Goal: Task Accomplishment & Management: Manage account settings

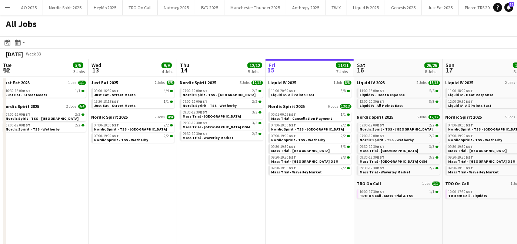
scroll to position [0, 206]
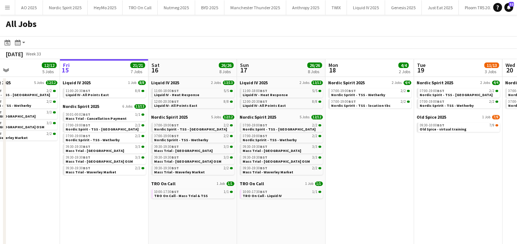
click at [8, 9] on app-icon "Menu" at bounding box center [7, 7] width 6 height 6
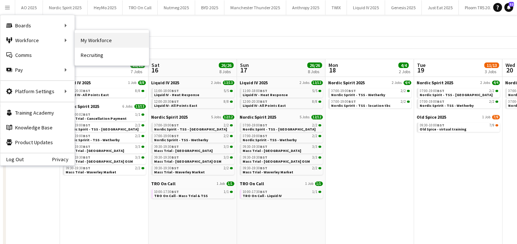
click at [88, 39] on link "My Workforce" at bounding box center [112, 40] width 74 height 15
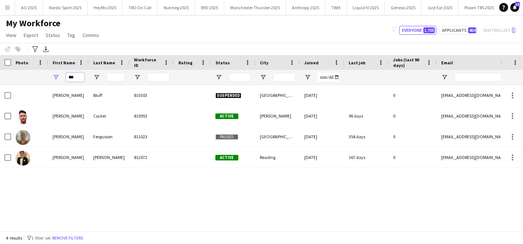
click at [81, 76] on input "***" at bounding box center [75, 77] width 19 height 9
type input "*"
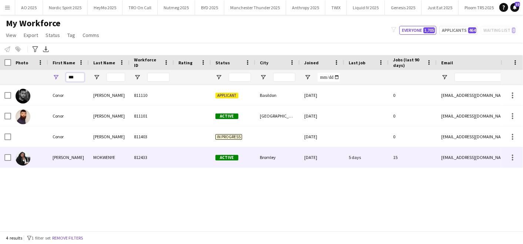
type input "***"
click at [53, 153] on div "[PERSON_NAME]" at bounding box center [68, 157] width 41 height 20
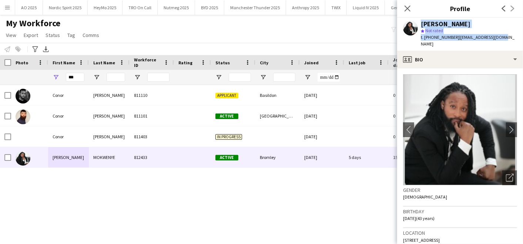
drag, startPoint x: 499, startPoint y: 37, endPoint x: 411, endPoint y: 26, distance: 88.6
click at [411, 26] on div "[PERSON_NAME] star Not rated t. [PHONE_NUMBER] | [EMAIL_ADDRESS][DOMAIN_NAME]" at bounding box center [460, 34] width 126 height 33
copy div "[PERSON_NAME] star Not rated t. [PHONE_NUMBER] | [EMAIL_ADDRESS][DOMAIN_NAME]"
click at [56, 7] on button "Nordic Spirit 2025 Close" at bounding box center [65, 7] width 45 height 14
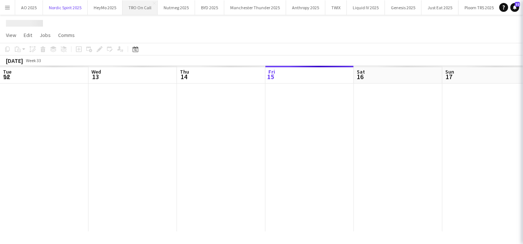
scroll to position [0, 177]
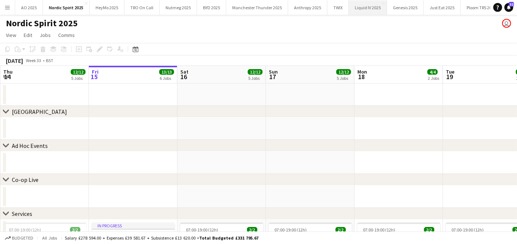
click at [367, 4] on button "Liquid IV 2025 Close" at bounding box center [368, 7] width 38 height 14
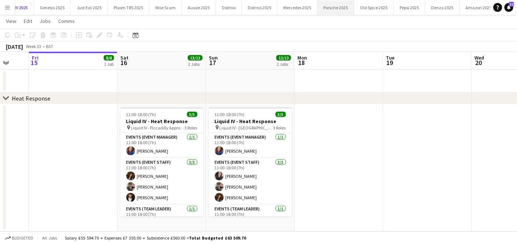
scroll to position [0, 358]
click at [78, 9] on button "Just Eat 2025 Close" at bounding box center [81, 7] width 37 height 14
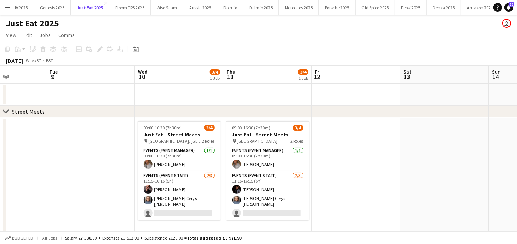
scroll to position [0, 220]
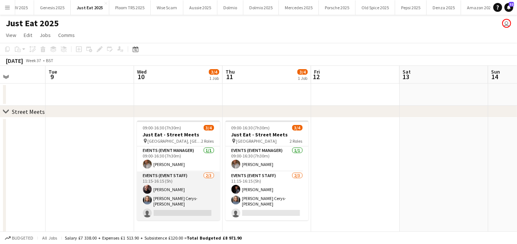
click at [167, 208] on app-card-role "Events (Event Staff) [DATE] 11:15-16:15 (5h) [PERSON_NAME] [PERSON_NAME] Cerys-…" at bounding box center [178, 196] width 83 height 49
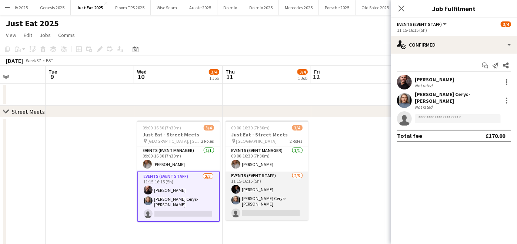
click at [269, 209] on app-card-role "Events (Event Staff) [DATE] 11:15-16:15 (5h) [PERSON_NAME] [PERSON_NAME] Cerys-…" at bounding box center [266, 196] width 83 height 49
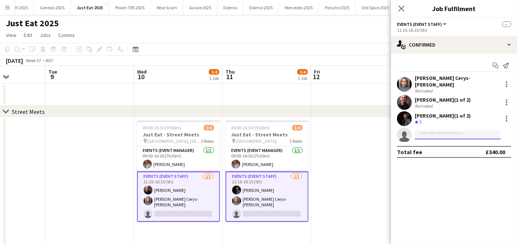
click at [446, 131] on input at bounding box center [458, 135] width 86 height 9
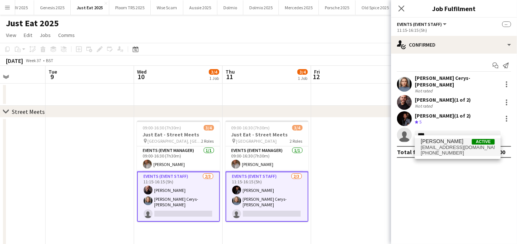
type input "****"
click at [438, 147] on span "[EMAIL_ADDRESS][DOMAIN_NAME]" at bounding box center [458, 148] width 74 height 6
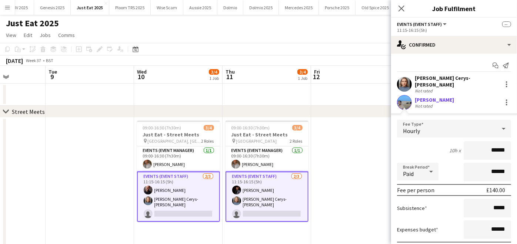
scroll to position [82, 0]
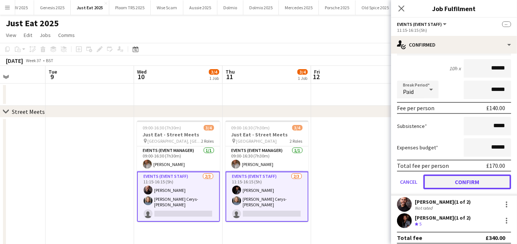
click at [441, 184] on button "Confirm" at bounding box center [467, 182] width 88 height 15
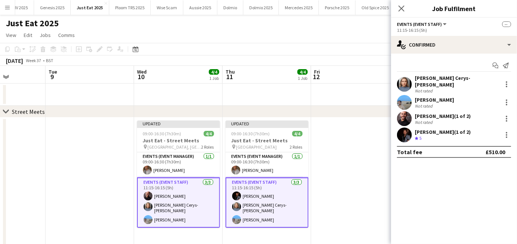
scroll to position [0, 0]
click at [364, 173] on app-date-cell at bounding box center [355, 210] width 88 height 184
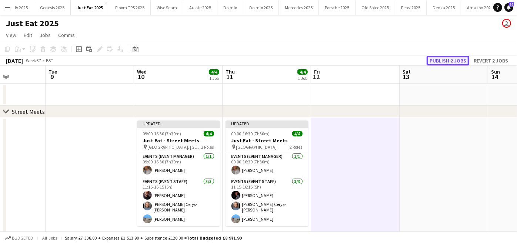
click at [446, 61] on button "Publish 2 jobs" at bounding box center [448, 61] width 43 height 10
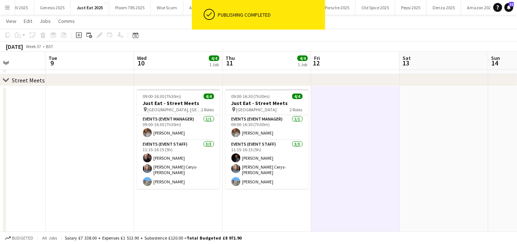
scroll to position [32, 0]
